Goal: Information Seeking & Learning: Learn about a topic

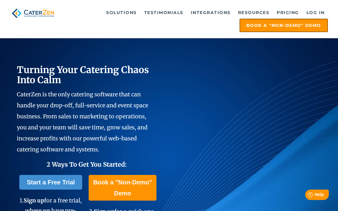
click at [148, 117] on span "CaterZen is the only catering software that can handle your drop-off, full-serv…" at bounding box center [82, 122] width 131 height 62
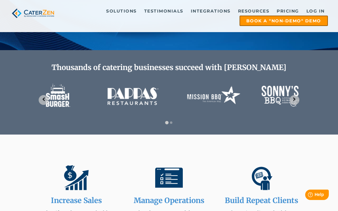
scroll to position [267, 0]
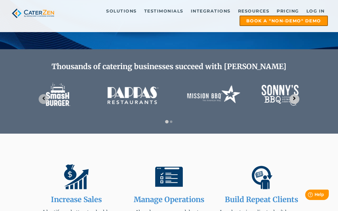
click at [293, 96] on icon "Next slide" at bounding box center [294, 99] width 6 height 6
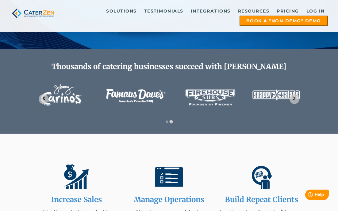
click at [299, 93] on img "2 of 2" at bounding box center [169, 95] width 270 height 40
click at [296, 94] on span "Go to first slide" at bounding box center [294, 99] width 6 height 10
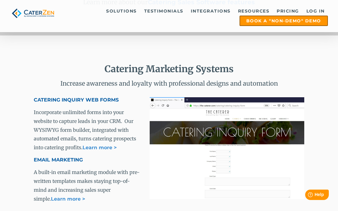
scroll to position [1412, 0]
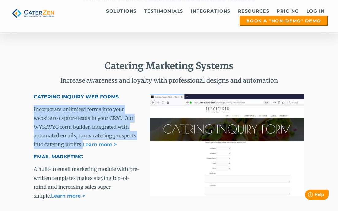
copy span "Incorporate unlimited forms into your website to capture leads in your CRM. Our…"
drag, startPoint x: 35, startPoint y: 86, endPoint x: 82, endPoint y: 118, distance: 56.9
click at [82, 118] on p "Incorporate unlimited forms into your website to capture leads in your CRM. Our…" at bounding box center [88, 127] width 108 height 44
click at [90, 166] on span "A built-in email marketing module with pre-written templates makes staying top-…" at bounding box center [87, 182] width 106 height 32
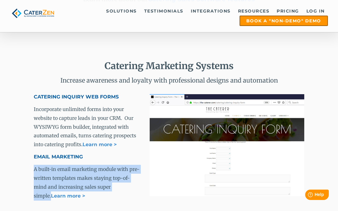
copy p "A built-in email marketing module with pre-written templates makes staying top-…"
drag, startPoint x: 34, startPoint y: 144, endPoint x: 128, endPoint y: 161, distance: 95.0
click at [128, 165] on p "A built-in email marketing module with pre-written templates makes staying top-…" at bounding box center [88, 183] width 108 height 36
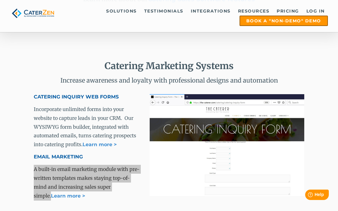
click at [100, 166] on span "A built-in email marketing module with pre-written templates makes staying top-…" at bounding box center [87, 182] width 106 height 32
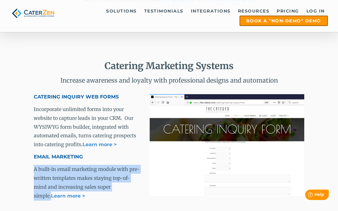
click at [105, 166] on span "A built-in email marketing module with pre-written templates makes staying top-…" at bounding box center [87, 182] width 106 height 32
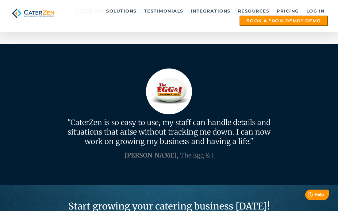
scroll to position [1629, 0]
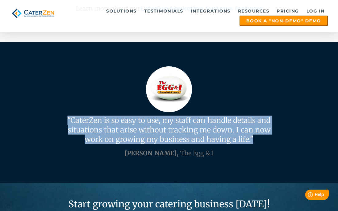
drag, startPoint x: 69, startPoint y: 95, endPoint x: 258, endPoint y: 112, distance: 190.1
click at [258, 116] on p ""CaterZen is so easy to use, my staff can handle details and situations that ar…" at bounding box center [169, 130] width 270 height 28
click at [51, 148] on div "[PERSON_NAME], The Egg & I" at bounding box center [169, 153] width 270 height 11
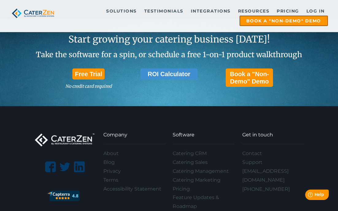
scroll to position [1796, 0]
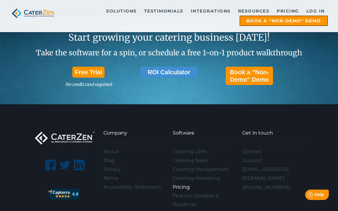
click at [175, 183] on link "Pricing" at bounding box center [204, 187] width 62 height 9
